Goal: Navigation & Orientation: Find specific page/section

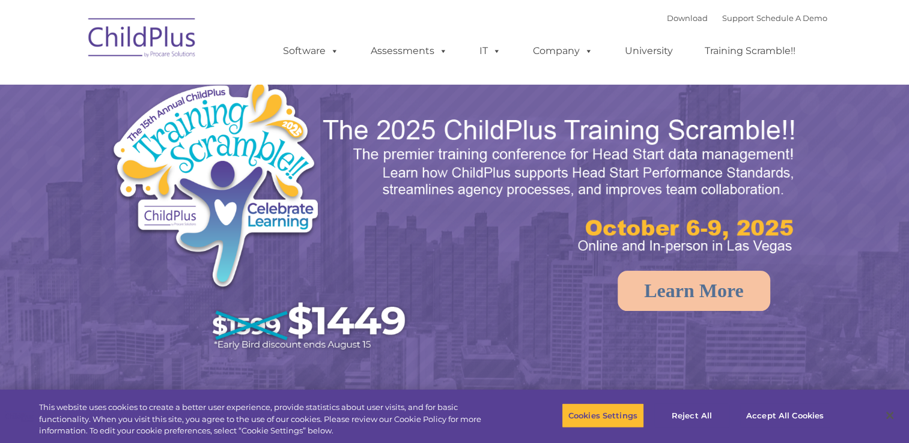
select select "MEDIUM"
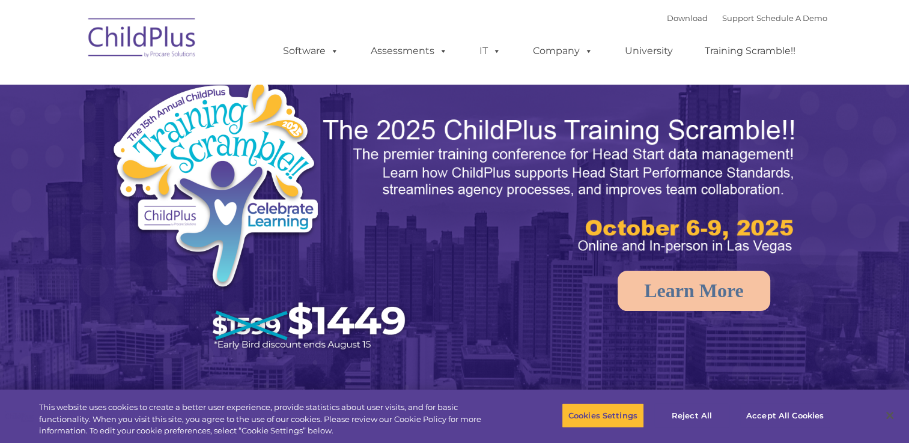
select select "MEDIUM"
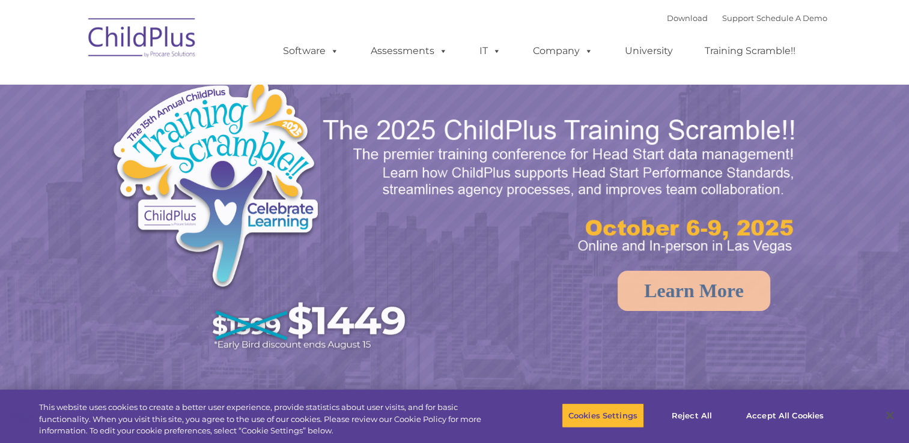
select select "MEDIUM"
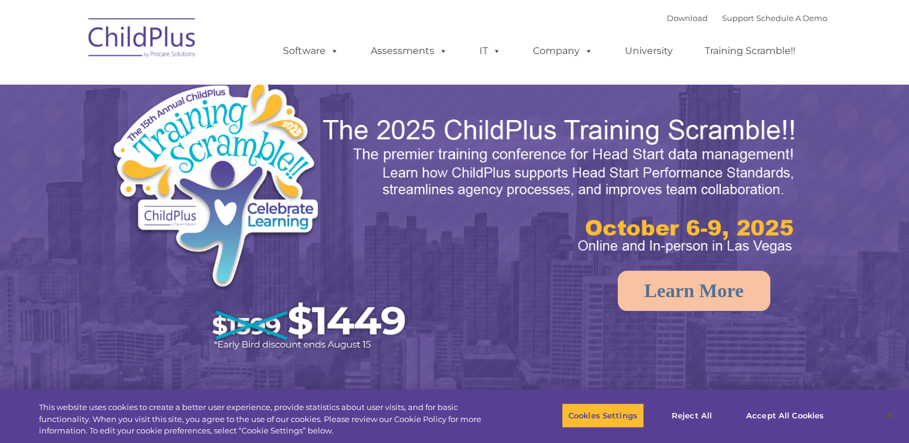
select select "MEDIUM"
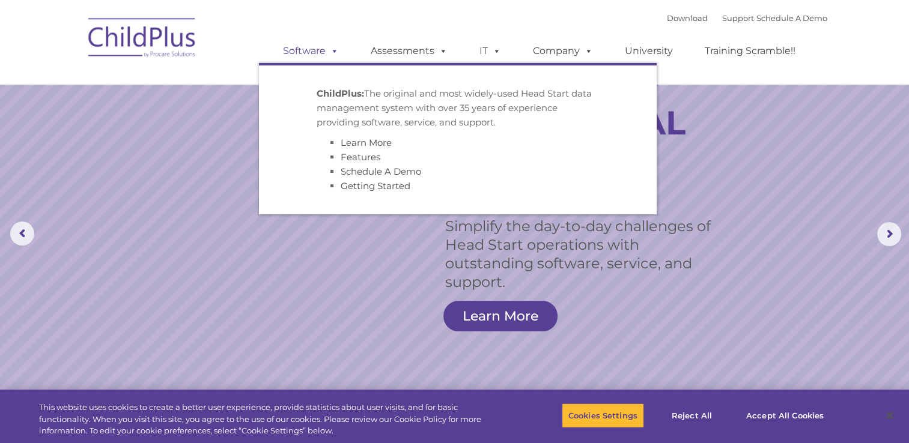
click at [308, 49] on link "Software" at bounding box center [311, 51] width 80 height 24
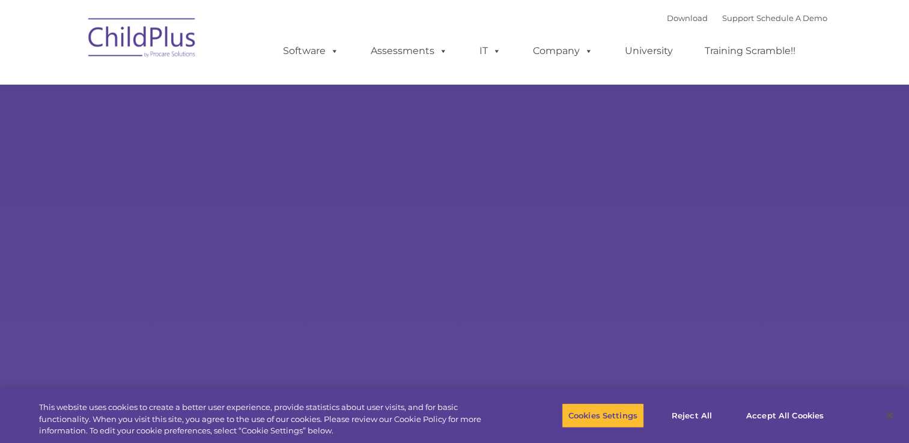
select select "MEDIUM"
